Goal: Transaction & Acquisition: Purchase product/service

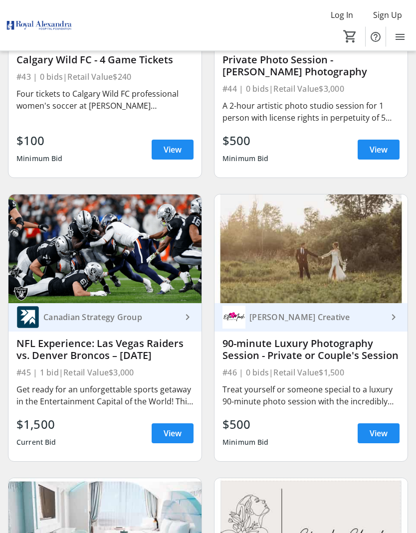
scroll to position [6179, 0]
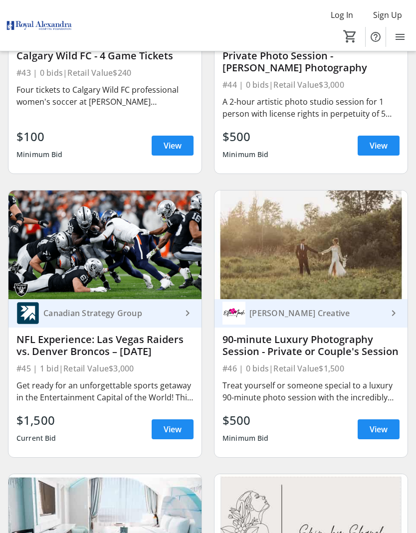
click at [168, 431] on span "View" at bounding box center [173, 429] width 18 height 12
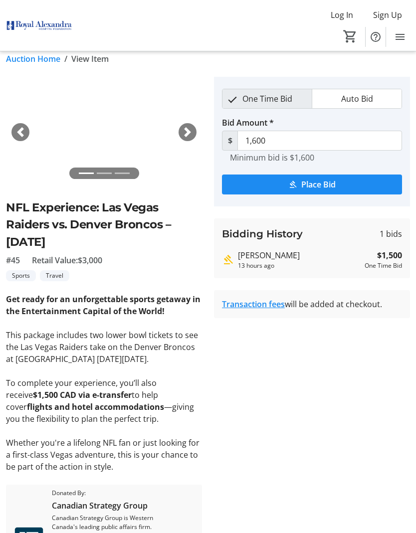
scroll to position [10, 0]
click at [328, 501] on tr-auction-item-bidding-ui "One Time Bid Auto Bid Bid Amount * $ 1,600 Minimum bid is $1,600 Place Bid Bidd…" at bounding box center [312, 338] width 208 height 522
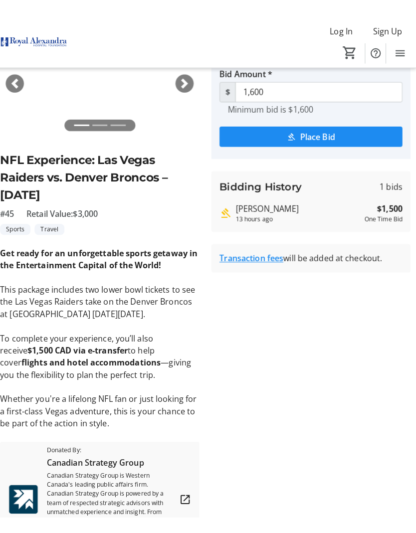
scroll to position [0, 0]
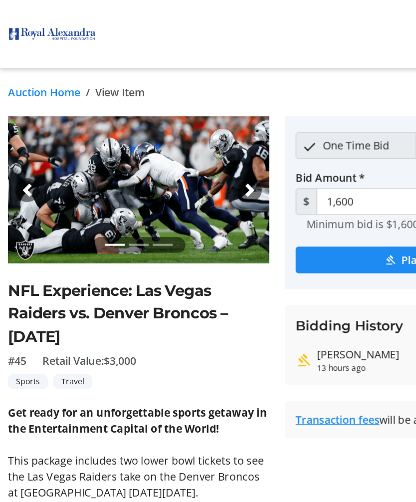
click at [48, 21] on img at bounding box center [39, 25] width 66 height 37
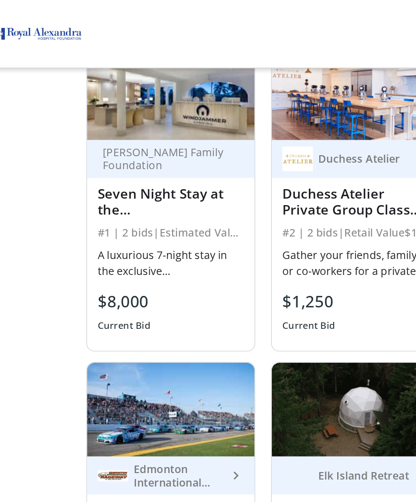
scroll to position [690, 0]
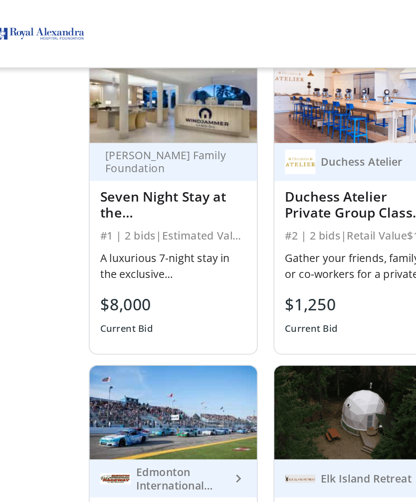
click at [145, 209] on div "A luxurious 7-night stay in the exclusive [GEOGRAPHIC_DATA] in [GEOGRAPHIC_DATA…" at bounding box center [139, 200] width 110 height 24
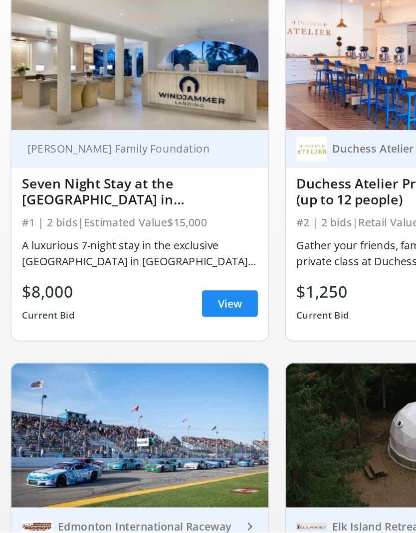
scroll to position [46, 0]
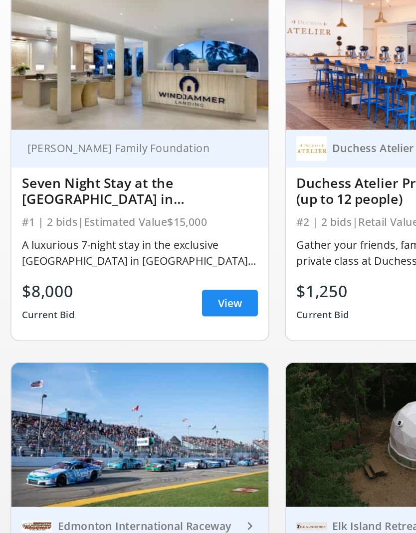
click at [169, 354] on span "View" at bounding box center [173, 360] width 18 height 12
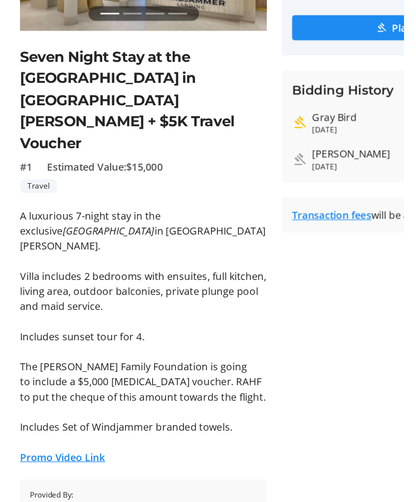
scroll to position [49, 0]
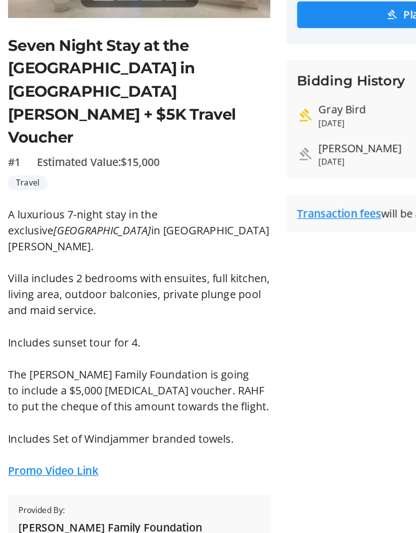
click at [281, 239] on div "[PERSON_NAME]" at bounding box center [299, 245] width 123 height 12
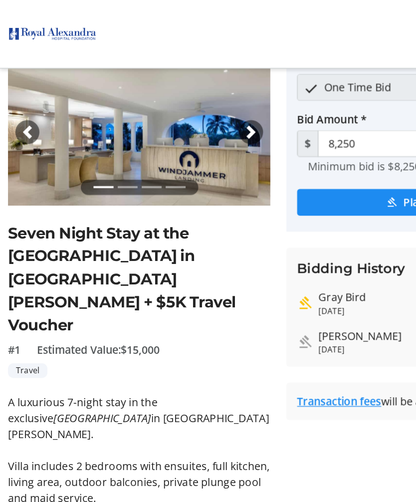
scroll to position [0, 0]
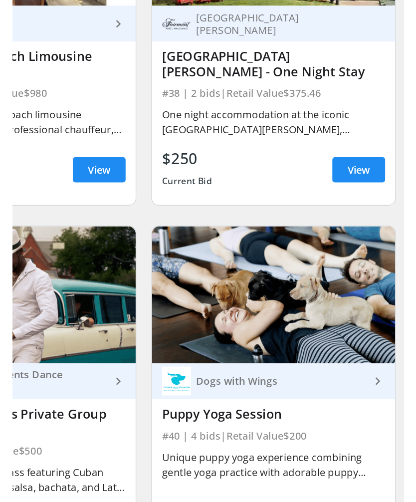
scroll to position [5205, 0]
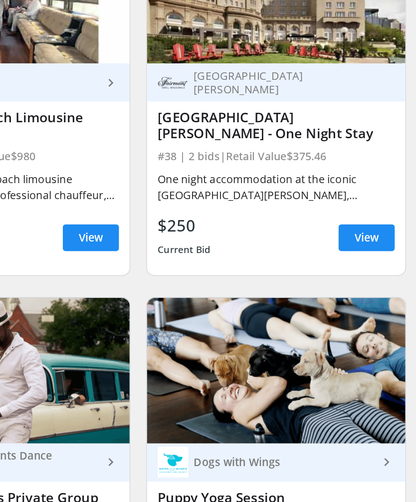
click at [357, 257] on span at bounding box center [378, 269] width 42 height 24
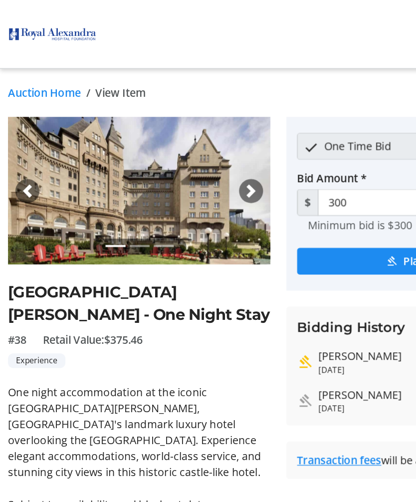
click at [20, 44] on img at bounding box center [39, 25] width 66 height 37
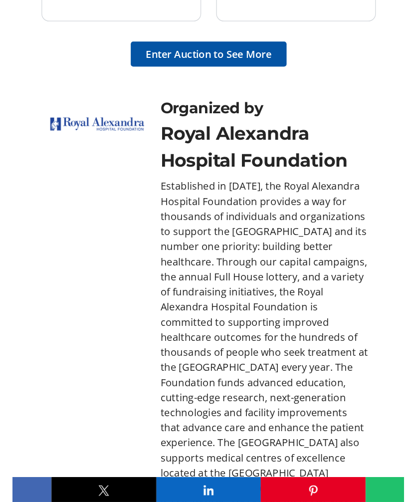
scroll to position [1282, 0]
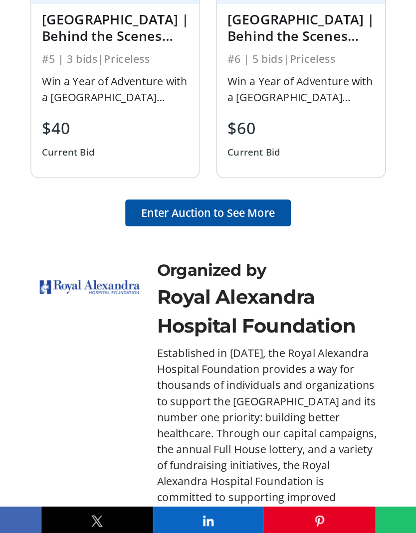
click at [158, 288] on span "Enter Auction to See More" at bounding box center [208, 294] width 100 height 12
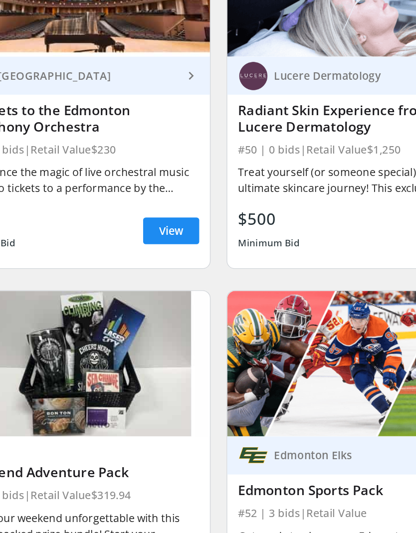
scroll to position [6972, 0]
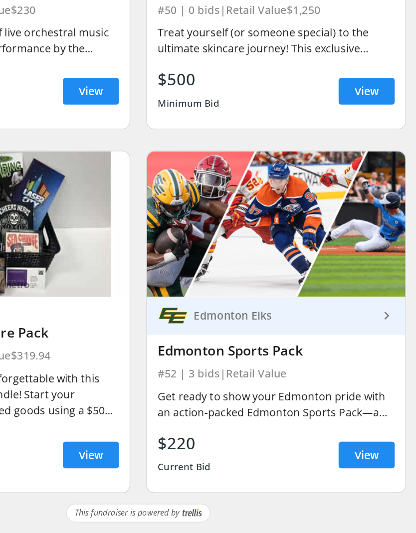
click at [369, 469] on span "View" at bounding box center [378, 475] width 18 height 12
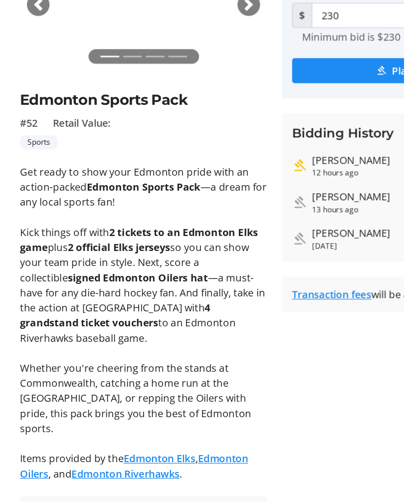
scroll to position [4, 0]
